Goal: Communication & Community: Answer question/provide support

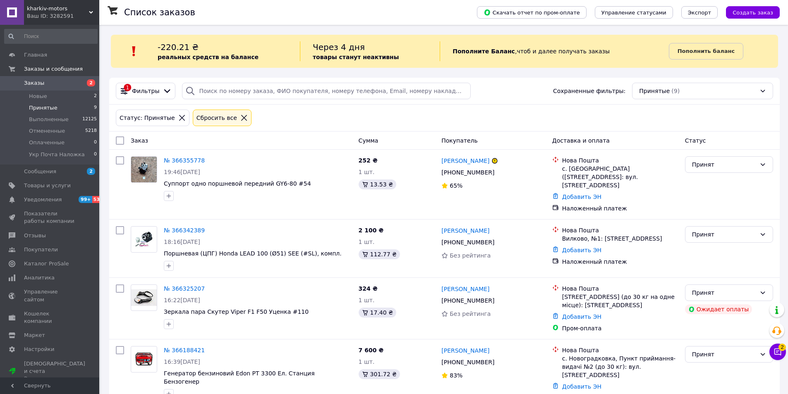
click at [34, 78] on link "Заказы 2" at bounding box center [51, 83] width 102 height 14
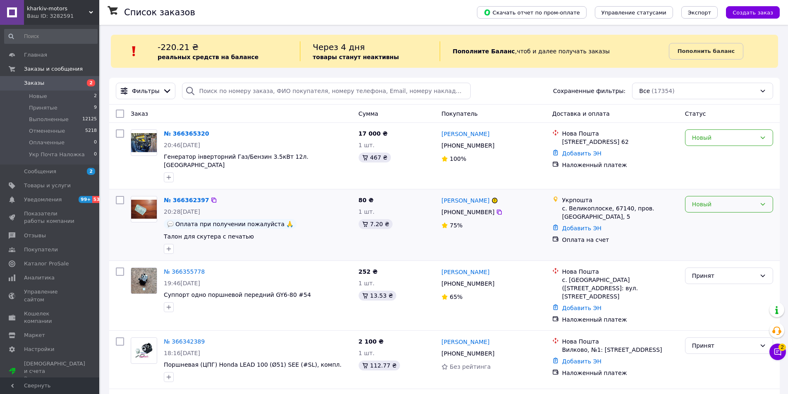
click at [695, 200] on div "Новый" at bounding box center [724, 204] width 64 height 9
click at [701, 212] on li "Принят" at bounding box center [729, 217] width 87 height 15
click at [701, 137] on div "Новый" at bounding box center [724, 137] width 64 height 9
click at [705, 156] on li "Принят" at bounding box center [729, 156] width 87 height 15
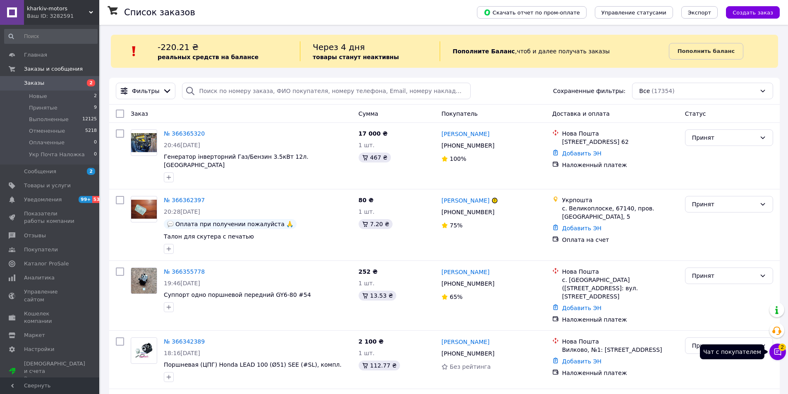
click at [785, 353] on button "Чат с покупателем 2" at bounding box center [778, 352] width 17 height 17
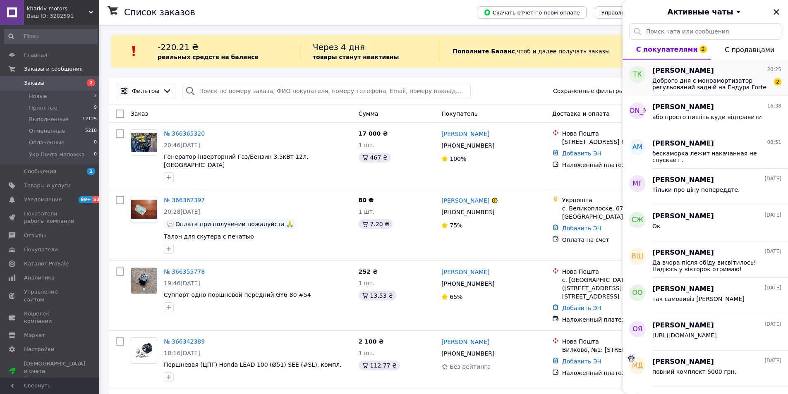
click at [691, 82] on span "Доброго дня є моноамортизатор регульований задній на Ендура Forte CROSS 250" at bounding box center [712, 83] width 118 height 13
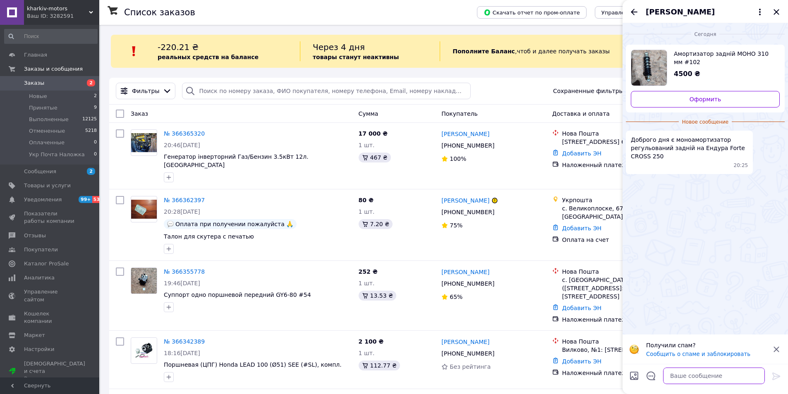
click at [679, 370] on textarea at bounding box center [714, 376] width 102 height 17
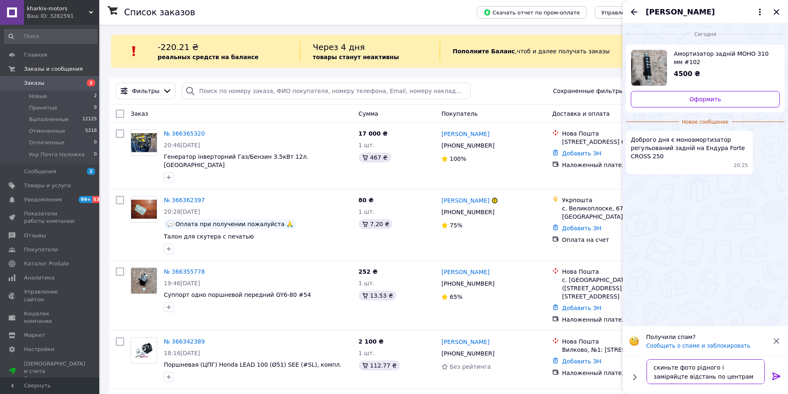
click at [740, 369] on textarea "скиньте фото рідного і заміряйцте відстань по центрам отворів" at bounding box center [706, 372] width 118 height 25
click at [717, 377] on textarea "скиньте фото рідного і заміряйте відстань по центрам отворів" at bounding box center [706, 372] width 118 height 25
type textarea "скиньте фото рідного і заміряйте відстань по центрам отворів"
click at [775, 374] on icon at bounding box center [777, 377] width 10 height 10
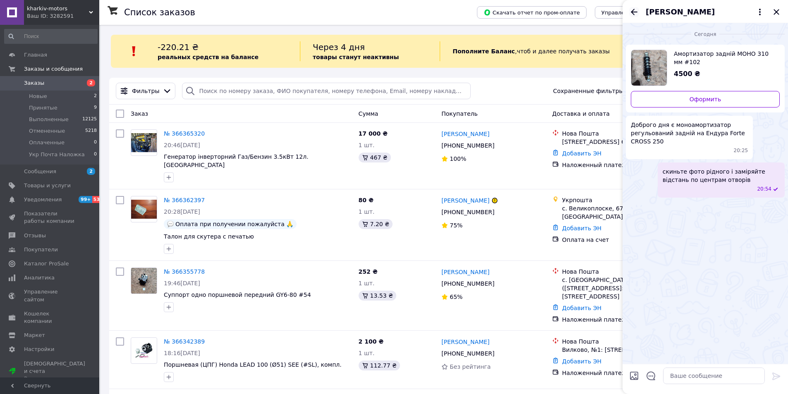
click at [633, 9] on icon "Назад" at bounding box center [634, 12] width 10 height 10
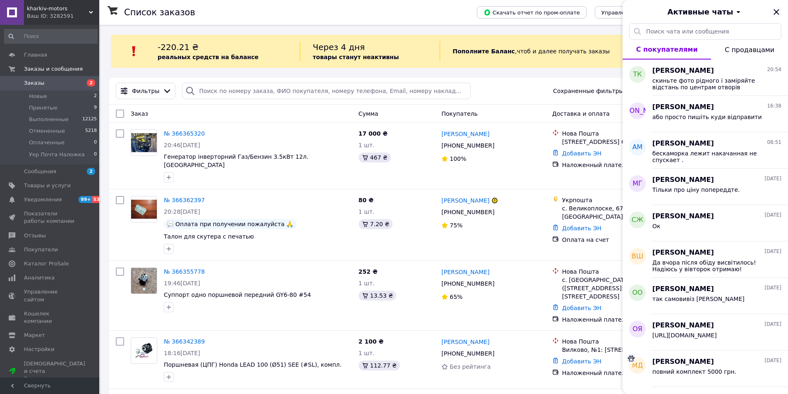
click at [778, 13] on icon "Закрыть" at bounding box center [776, 11] width 5 height 5
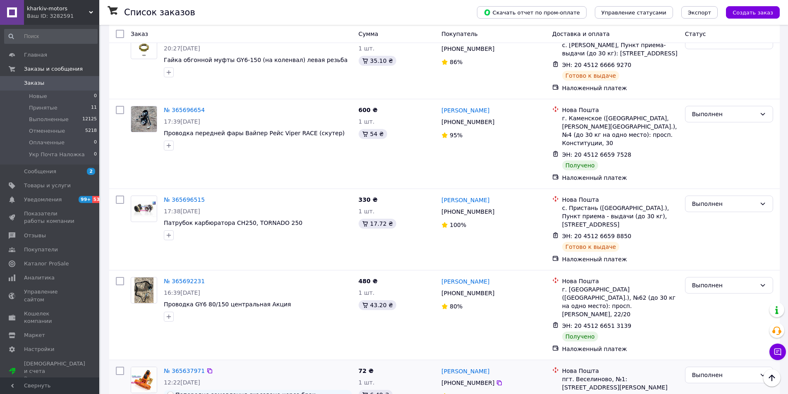
scroll to position [3724, 0]
